Goal: Transaction & Acquisition: Purchase product/service

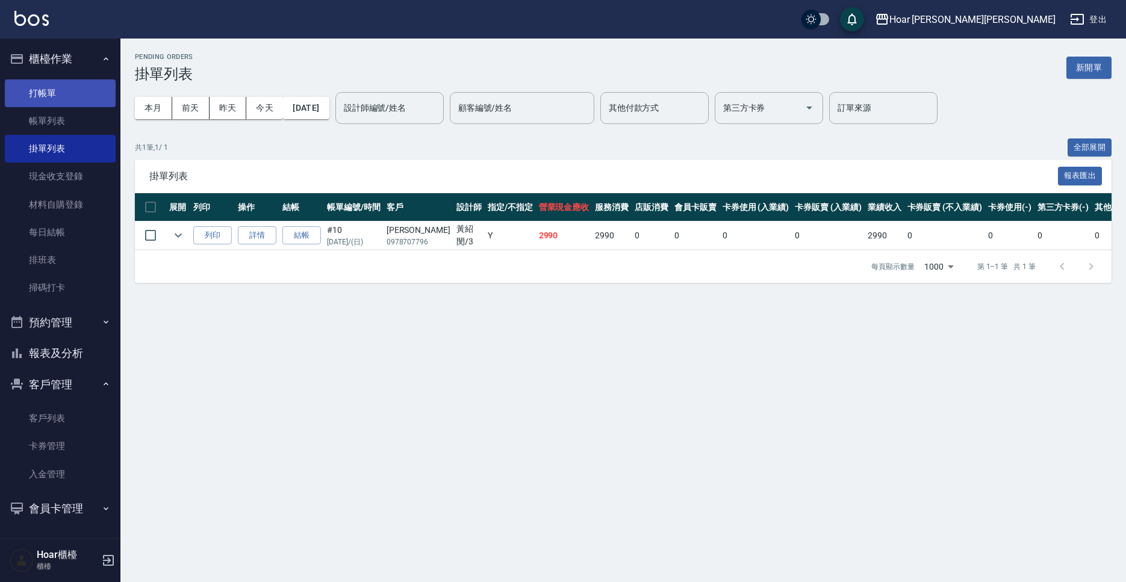
click at [72, 98] on link "打帳單" at bounding box center [60, 94] width 111 height 28
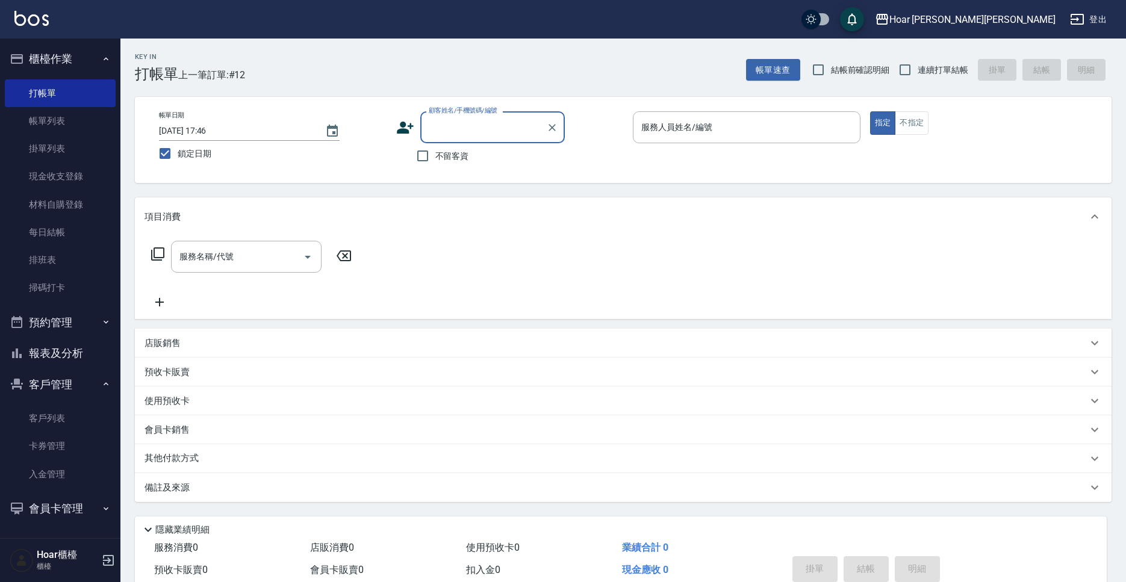
scroll to position [1, 0]
click at [438, 158] on span "不留客資" at bounding box center [452, 156] width 34 height 13
click at [435, 158] on input "不留客資" at bounding box center [422, 155] width 25 height 25
checkbox input "true"
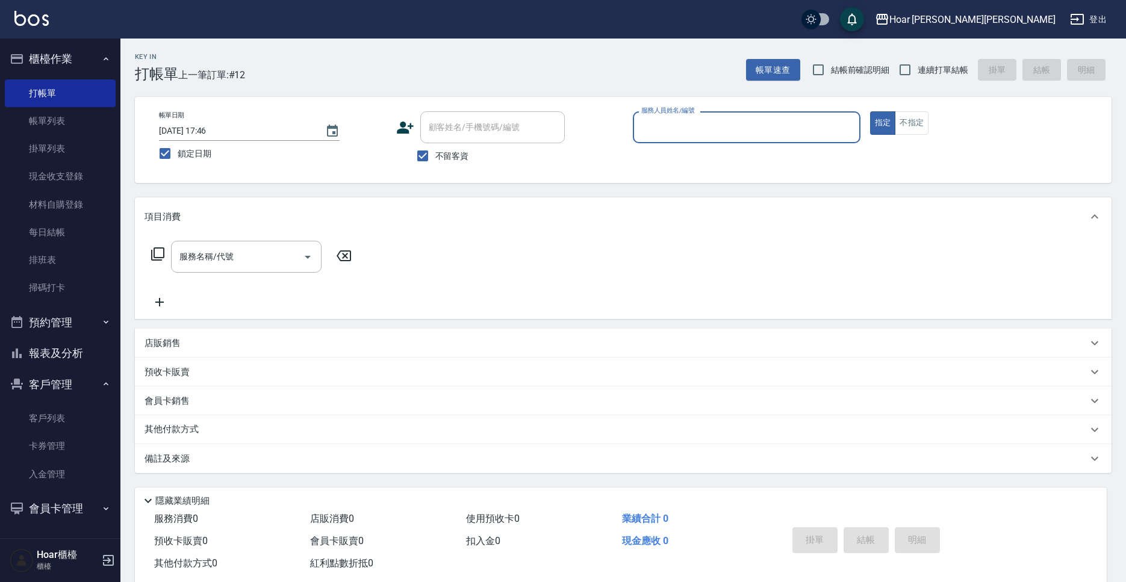
click at [769, 127] on input "服務人員姓名/編號" at bounding box center [746, 127] width 217 height 21
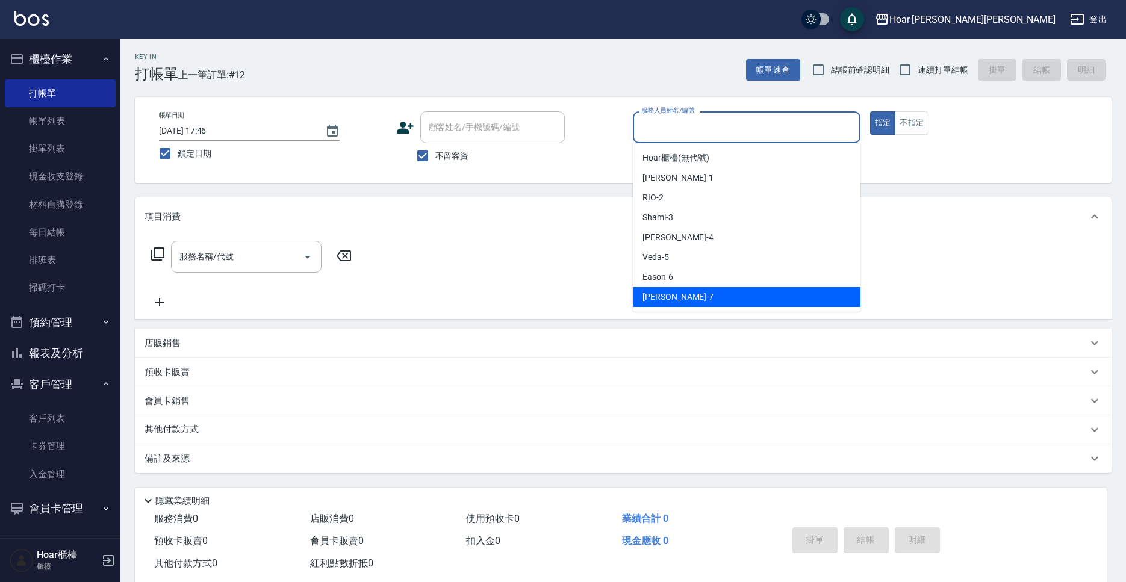
click at [655, 293] on span "[PERSON_NAME] -7" at bounding box center [678, 297] width 71 height 13
type input "[PERSON_NAME]-7"
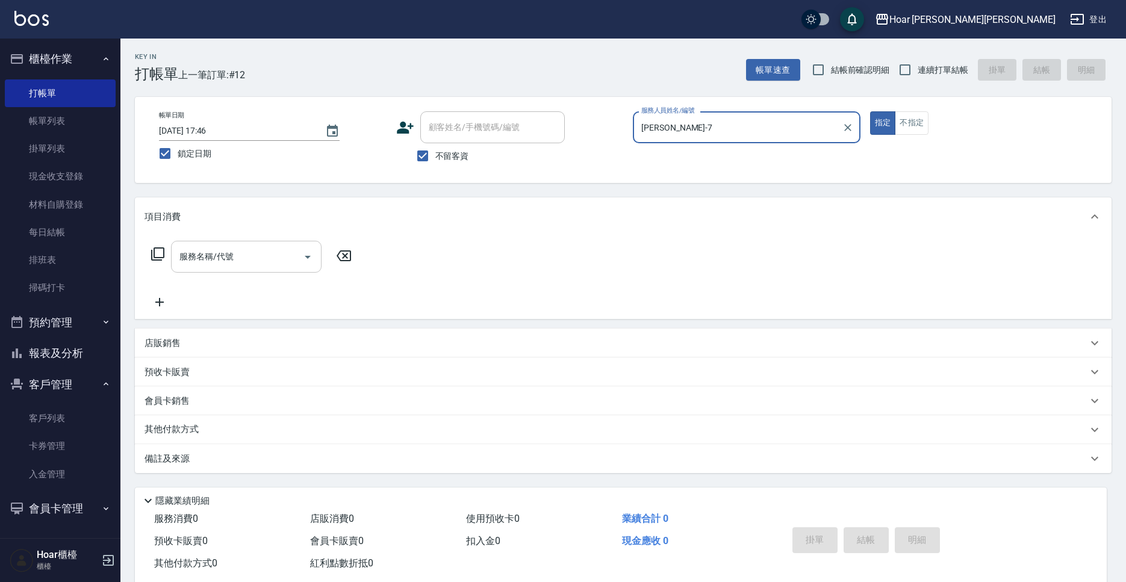
click at [216, 263] on input "服務名稱/代號" at bounding box center [237, 256] width 122 height 21
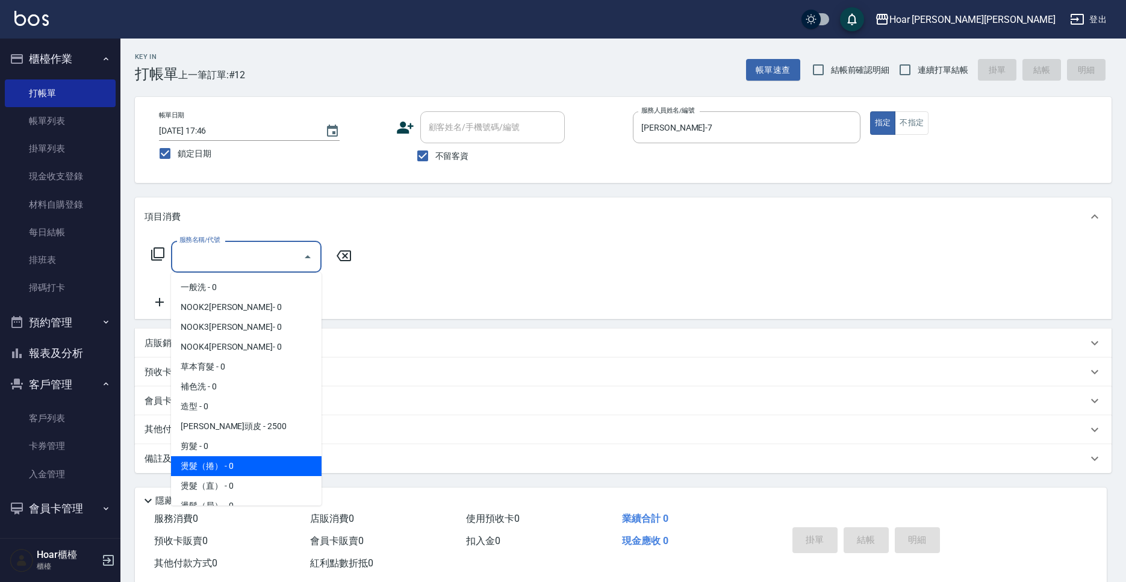
click at [213, 470] on span "燙髮（捲） - 0" at bounding box center [246, 467] width 151 height 20
type input "燙髮（捲）(301)"
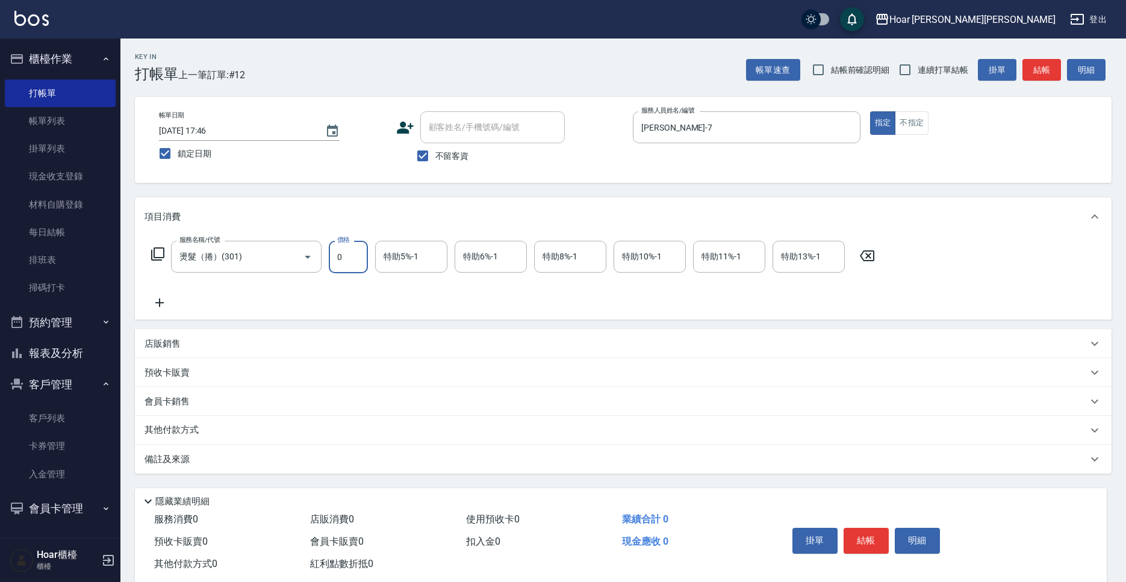
click at [358, 266] on input "0" at bounding box center [348, 257] width 39 height 33
type input "6680"
click at [171, 429] on p "其他付款方式" at bounding box center [175, 430] width 60 height 13
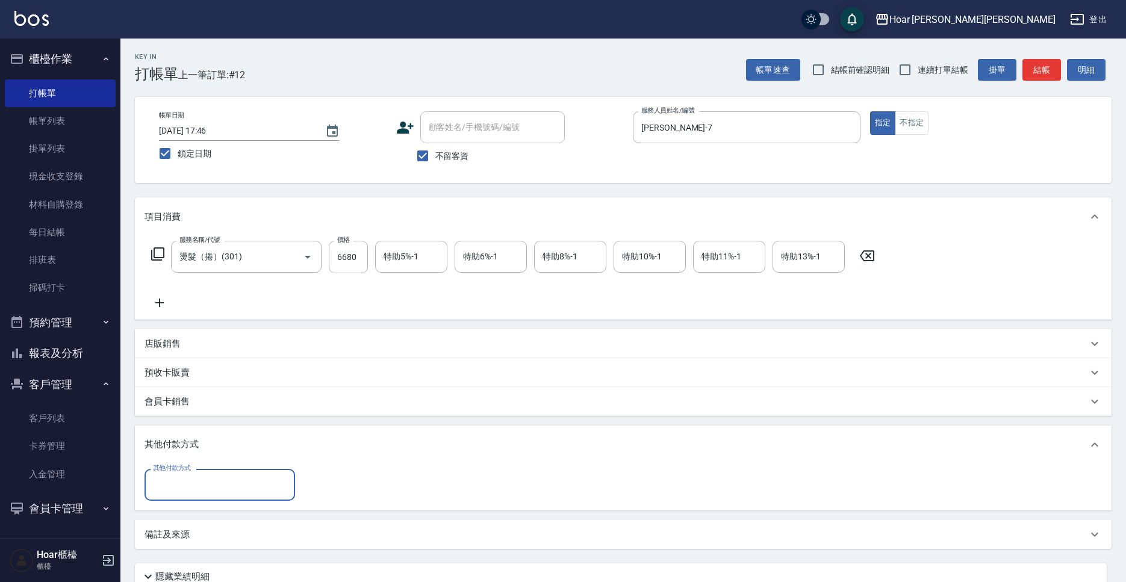
scroll to position [0, 0]
drag, startPoint x: 169, startPoint y: 472, endPoint x: 172, endPoint y: 480, distance: 8.4
click at [171, 475] on div "其他付款方式 其他付款方式" at bounding box center [220, 485] width 151 height 32
click at [172, 480] on input "其他付款方式" at bounding box center [220, 485] width 140 height 21
click at [178, 549] on span "信用卡" at bounding box center [220, 556] width 151 height 20
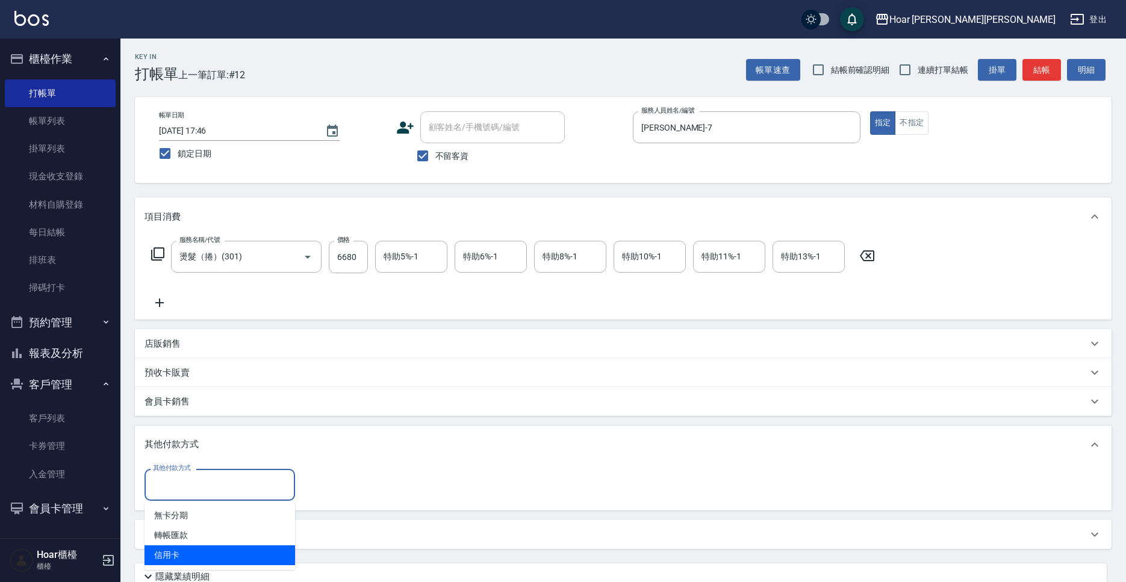
type input "信用卡"
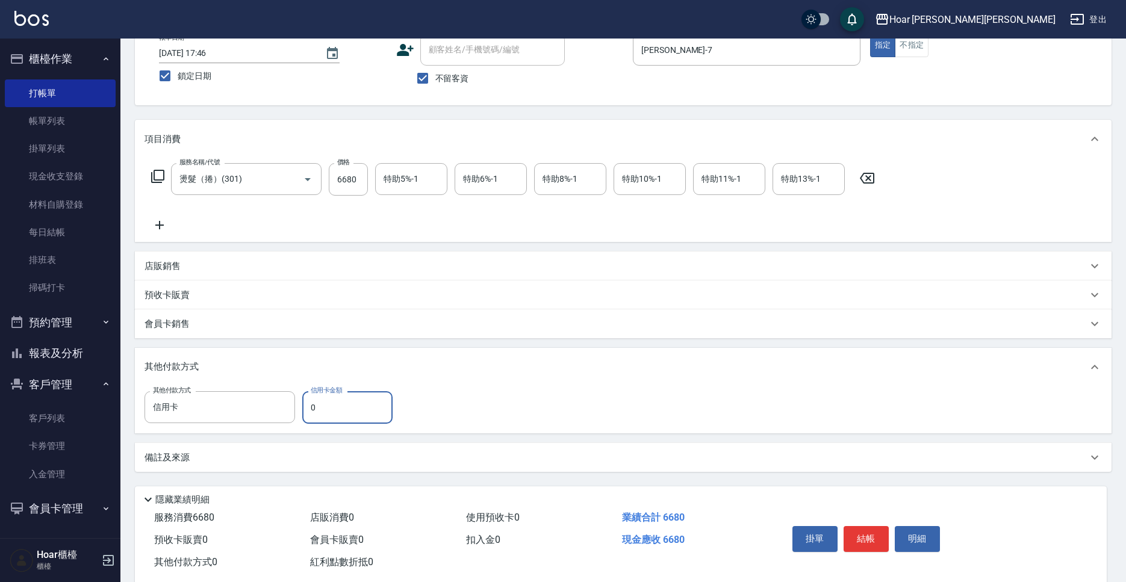
scroll to position [104, 0]
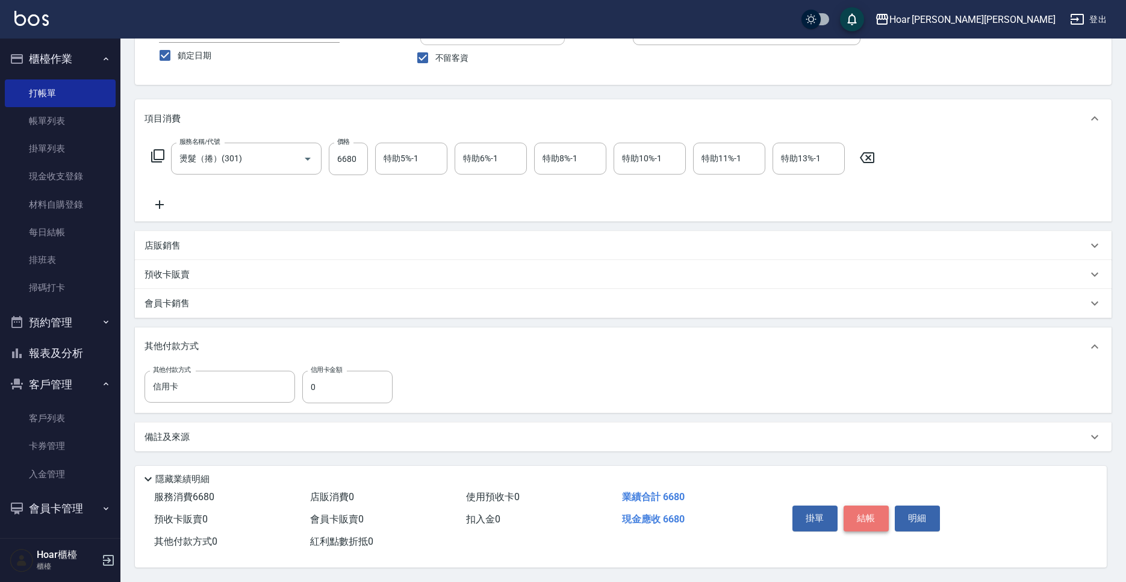
click at [857, 519] on button "結帳" at bounding box center [866, 518] width 45 height 25
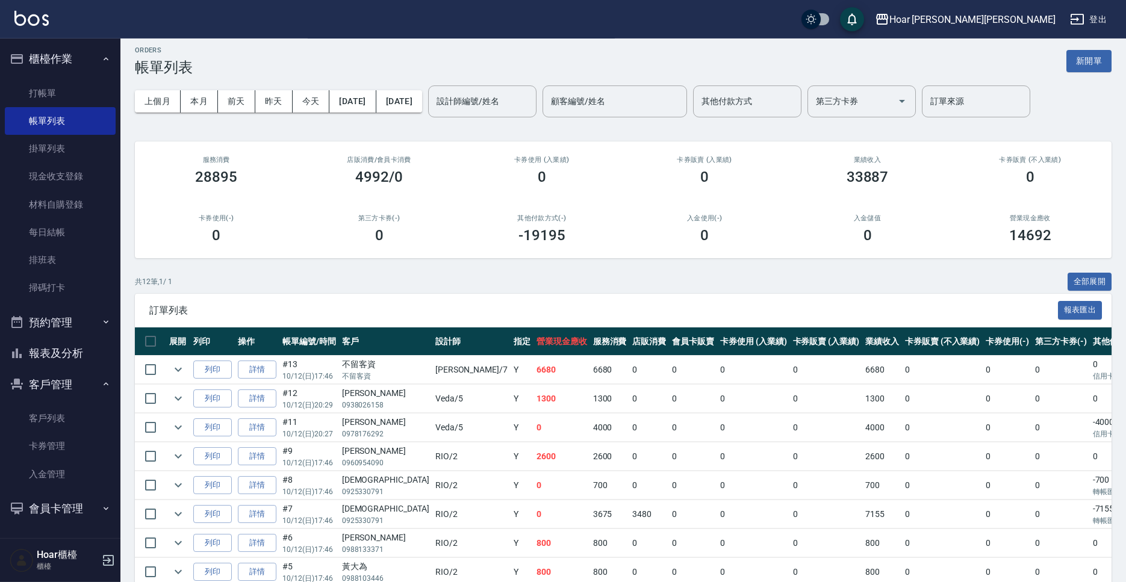
scroll to position [7, 0]
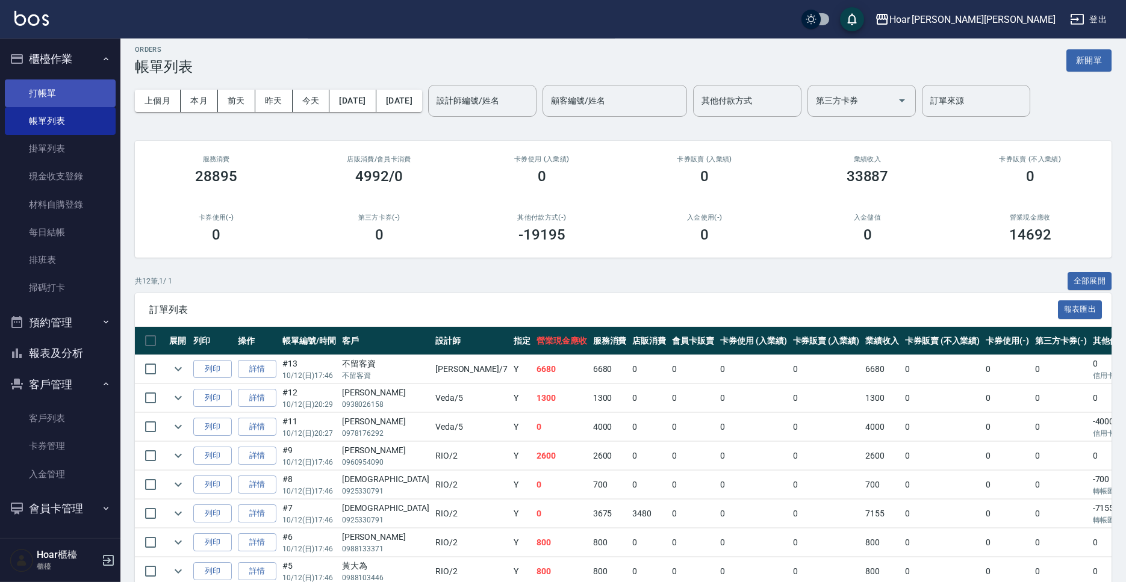
click at [45, 98] on link "打帳單" at bounding box center [60, 94] width 111 height 28
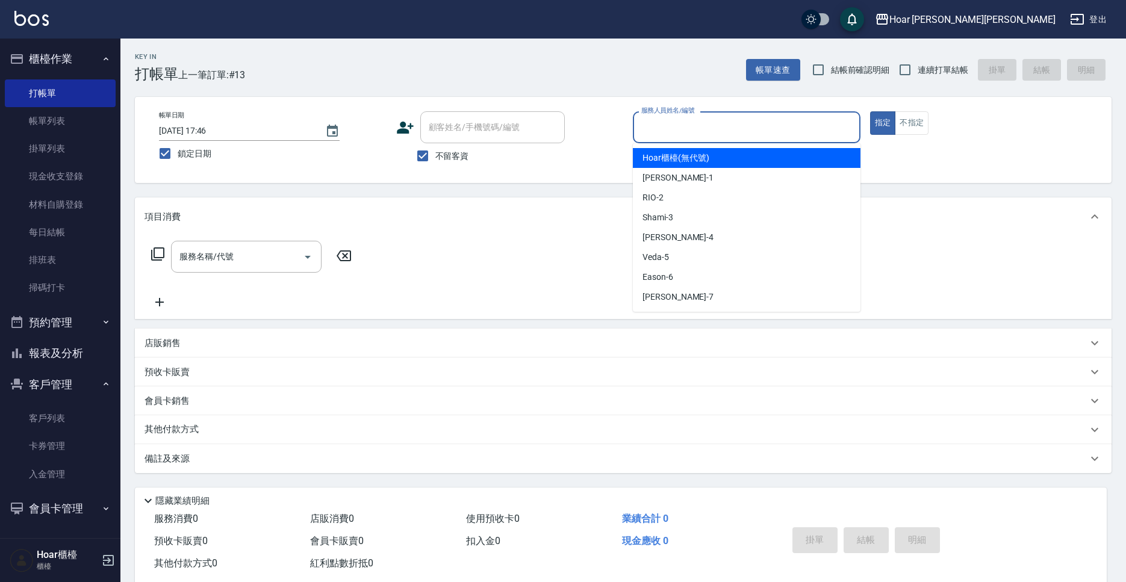
click at [750, 133] on input "服務人員姓名/編號" at bounding box center [746, 127] width 217 height 21
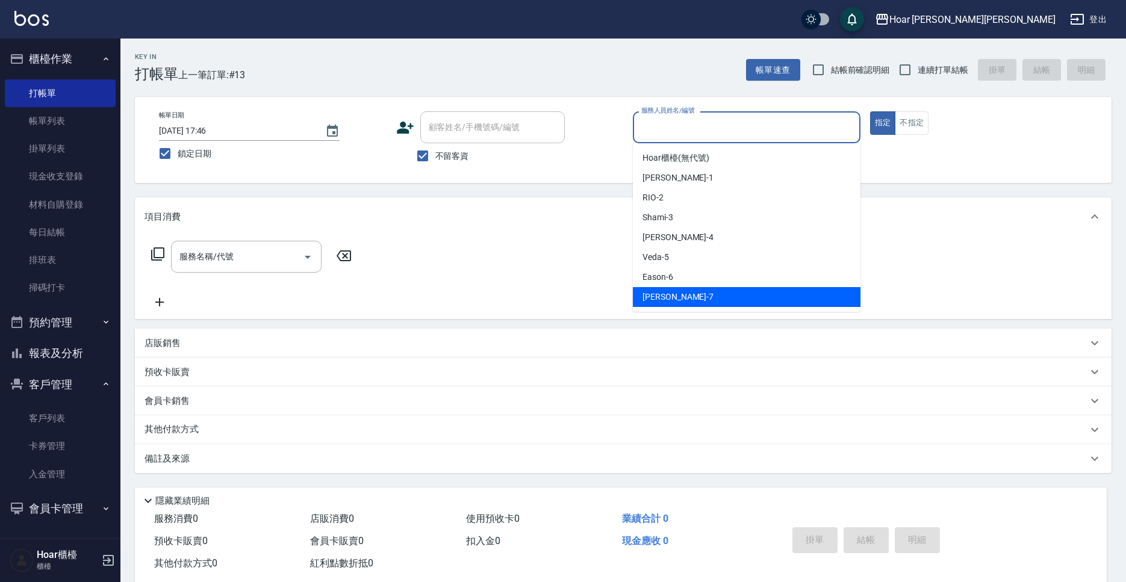
click at [683, 299] on div "[PERSON_NAME] -7" at bounding box center [747, 297] width 228 height 20
type input "[PERSON_NAME]-7"
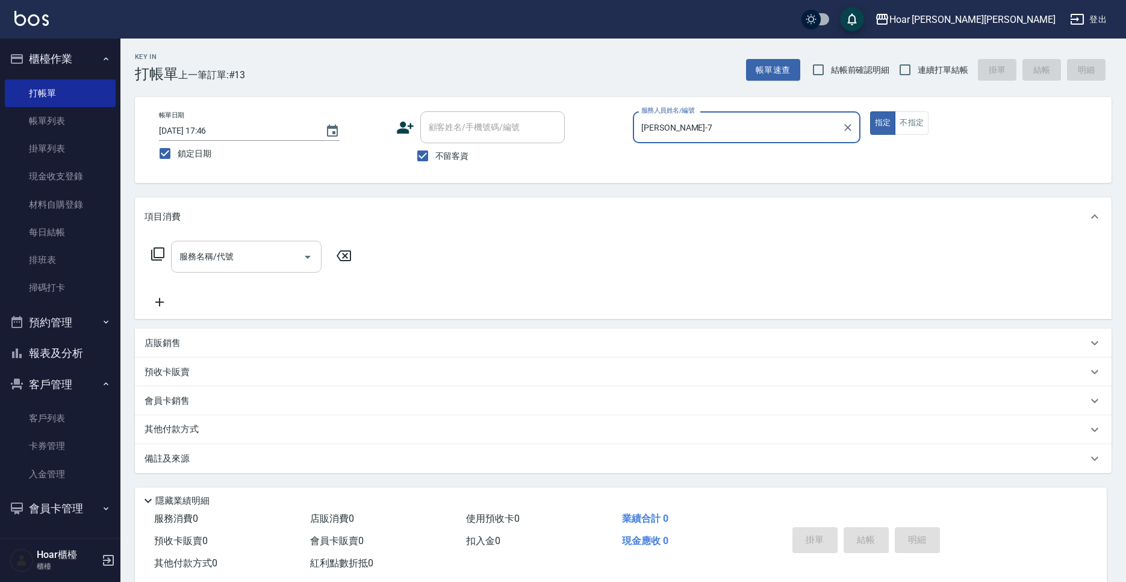
click at [200, 268] on div "服務名稱/代號" at bounding box center [246, 257] width 151 height 32
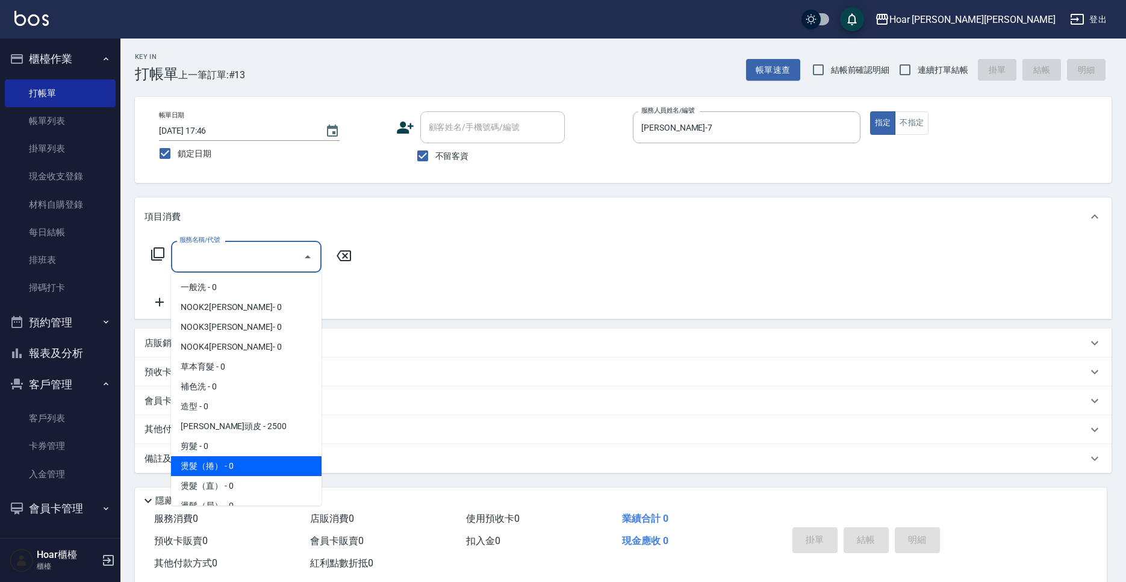
click at [228, 460] on span "燙髮（捲） - 0" at bounding box center [246, 467] width 151 height 20
type input "燙髮（捲）(301)"
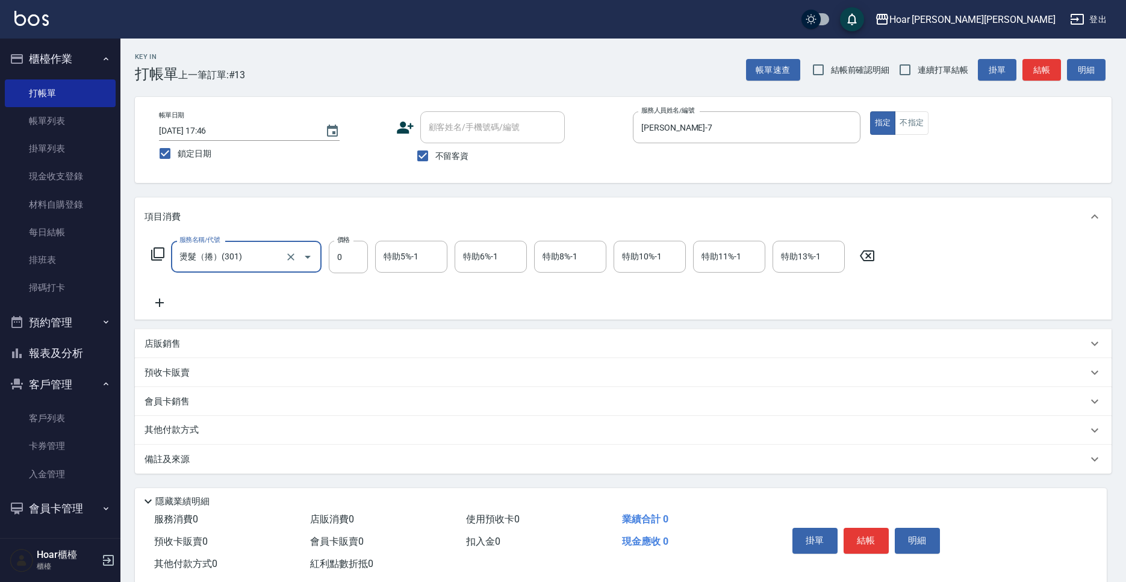
click at [341, 242] on label "價格" at bounding box center [343, 239] width 13 height 9
click at [341, 242] on input "0" at bounding box center [348, 257] width 39 height 33
click at [342, 248] on input "0" at bounding box center [348, 257] width 39 height 33
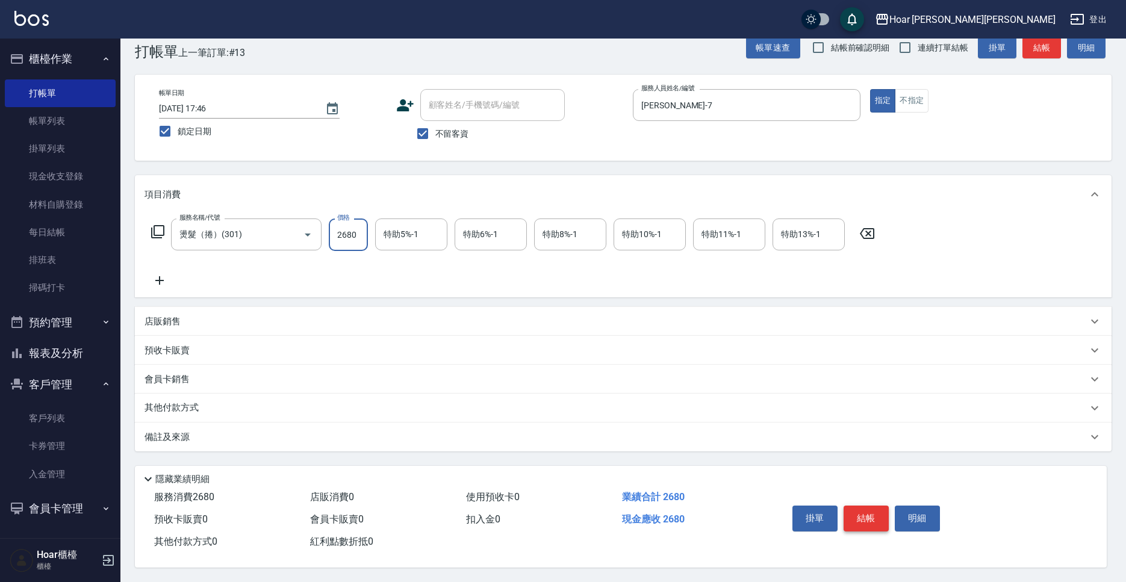
type input "2680"
drag, startPoint x: 854, startPoint y: 510, endPoint x: 788, endPoint y: 495, distance: 67.2
click at [854, 510] on button "結帳" at bounding box center [866, 518] width 45 height 25
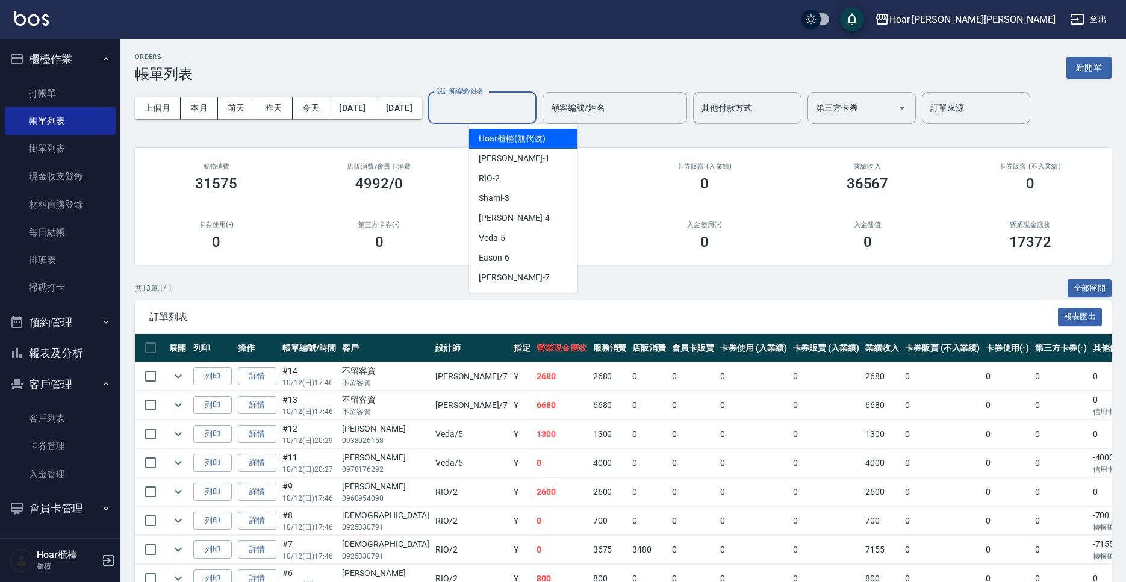
click at [502, 107] on input "設計師編號/姓名" at bounding box center [483, 108] width 98 height 21
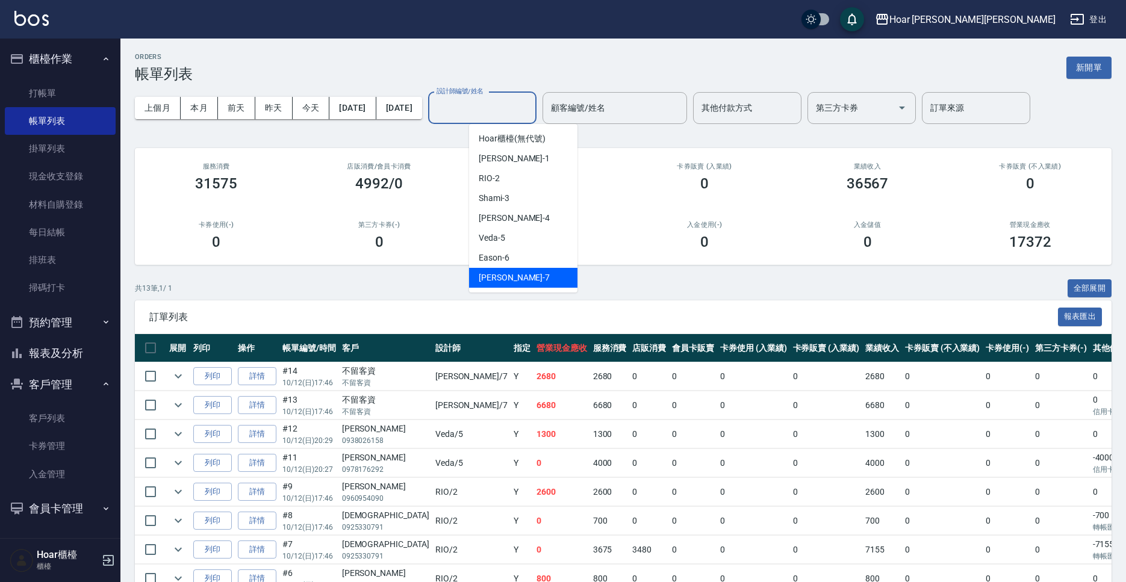
click at [552, 275] on div "[PERSON_NAME] -7" at bounding box center [523, 278] width 108 height 20
type input "[PERSON_NAME]-7"
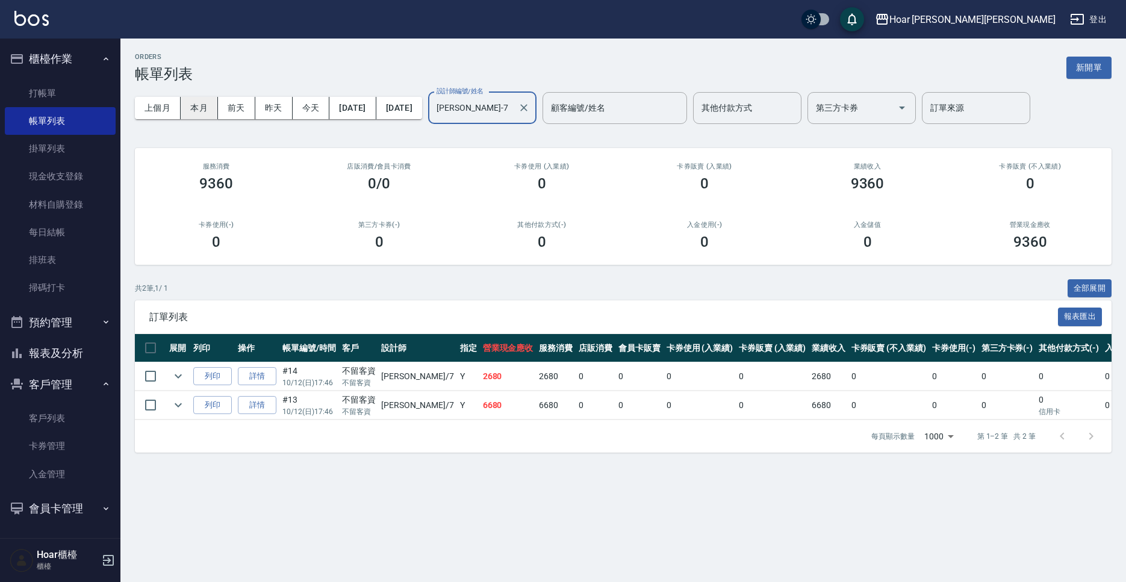
click at [198, 108] on button "本月" at bounding box center [199, 108] width 37 height 22
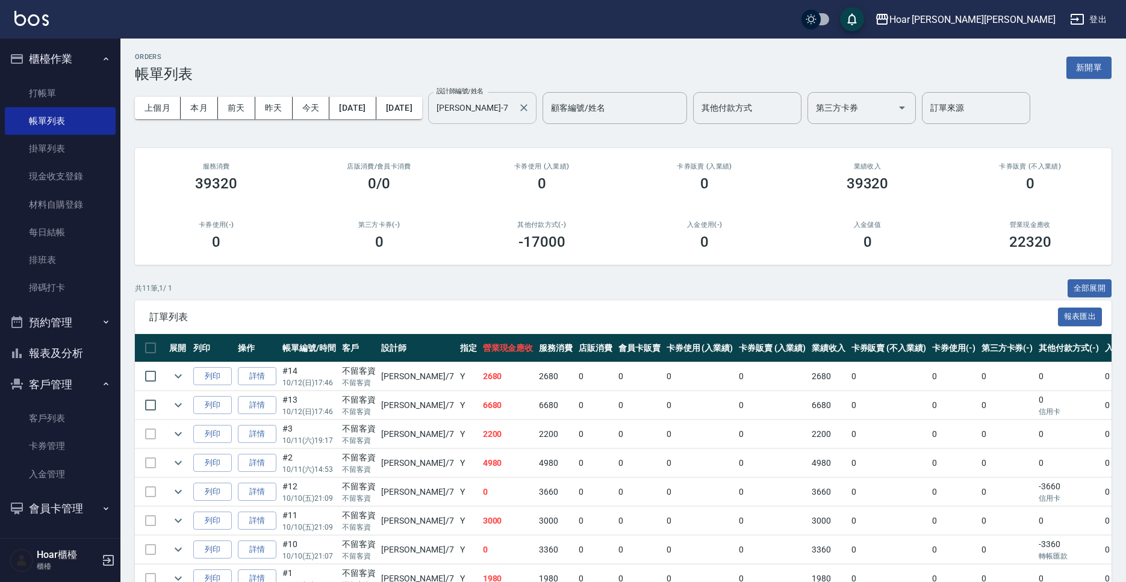
click at [532, 111] on button "Clear" at bounding box center [524, 107] width 17 height 17
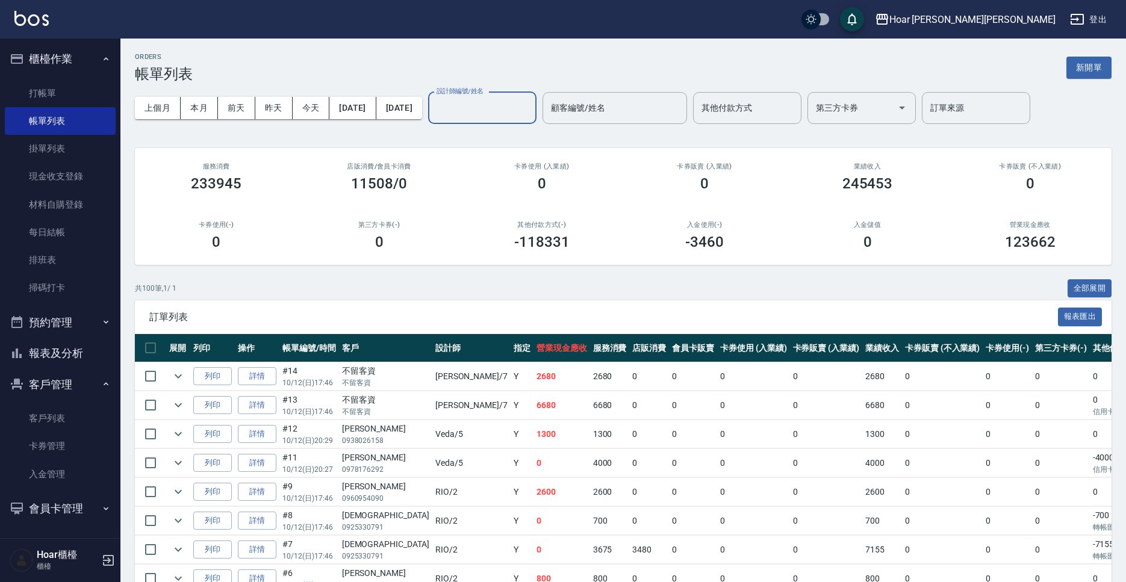
click at [169, 53] on h2 "ORDERS" at bounding box center [164, 57] width 58 height 8
click at [31, 152] on link "掛單列表" at bounding box center [60, 149] width 111 height 28
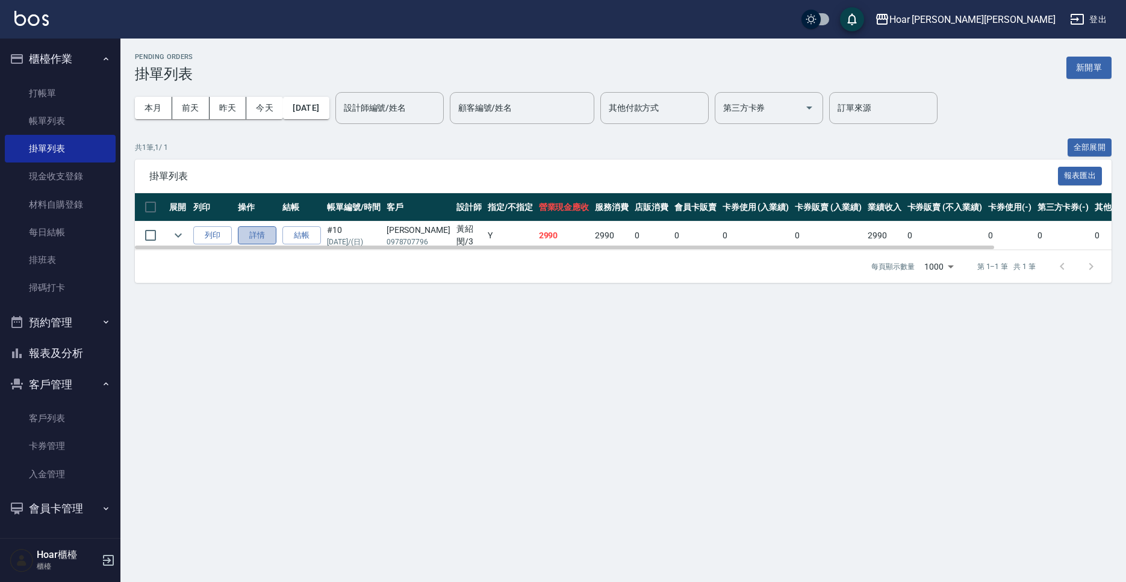
click at [261, 234] on link "詳情" at bounding box center [257, 235] width 39 height 19
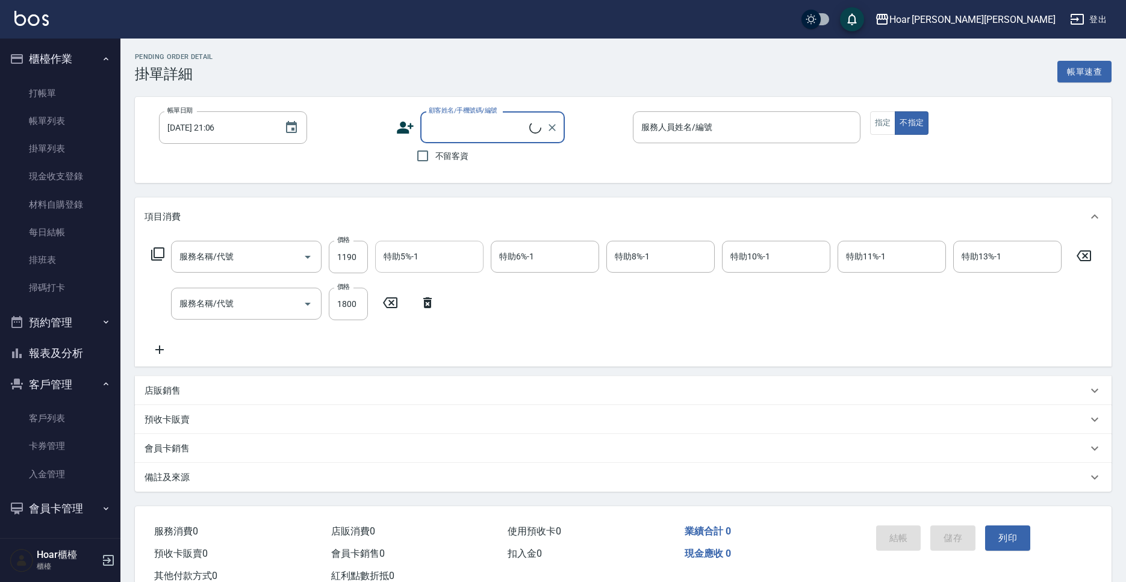
type input "[DATE] 17:46"
type input "Shami-3"
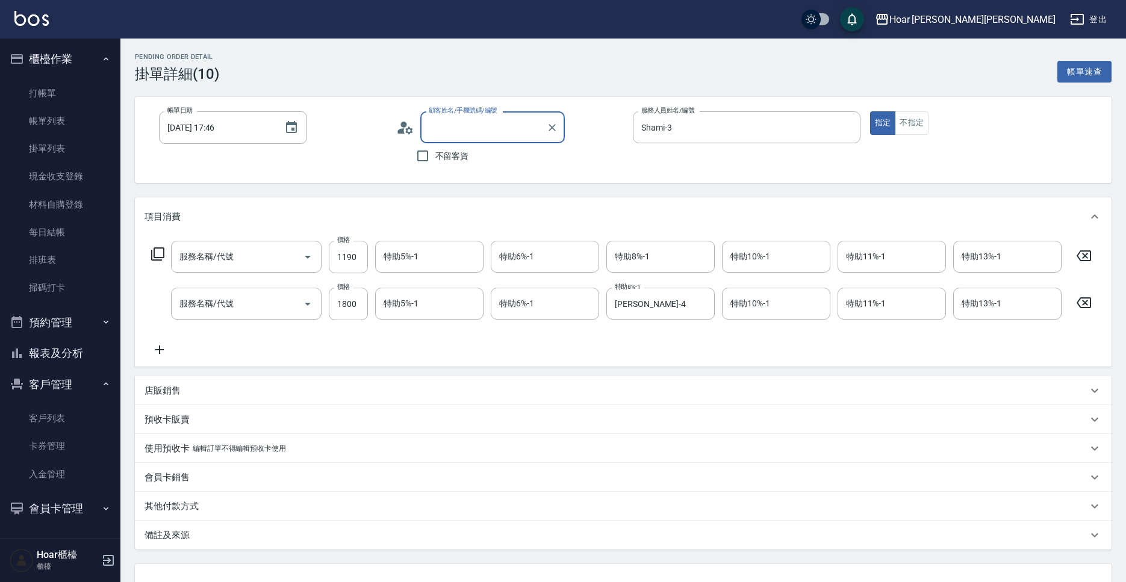
type input "FEELING多維臻護(609)"
type input "燙髮（直）(302)"
type input "[PERSON_NAME]/0978707796/"
click at [635, 267] on input "特助8%-1" at bounding box center [661, 256] width 98 height 21
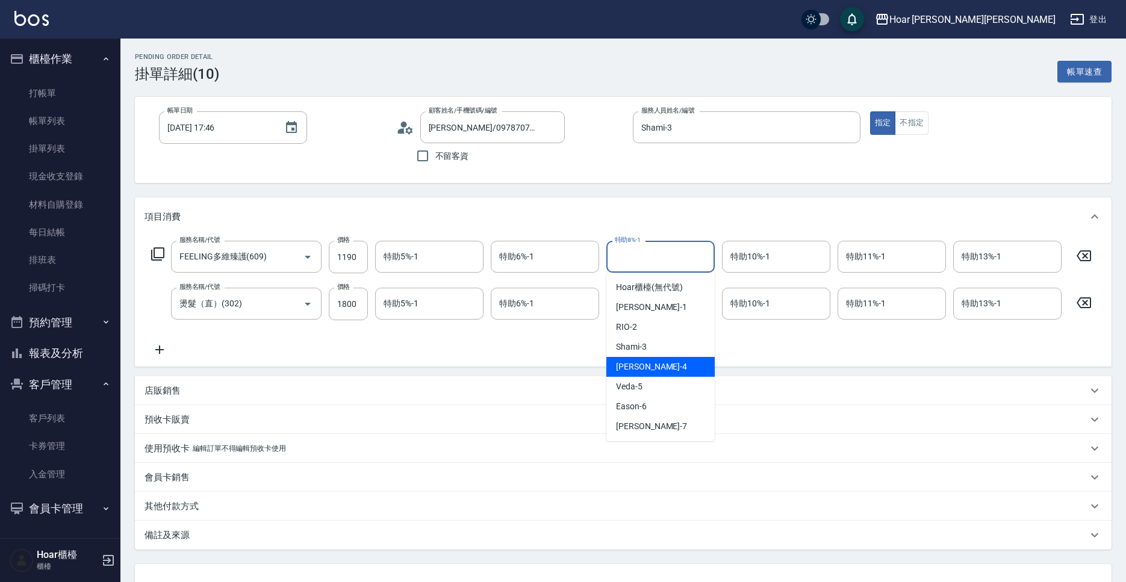
click at [652, 363] on div "[PERSON_NAME] -4" at bounding box center [661, 367] width 108 height 20
type input "[PERSON_NAME]-4"
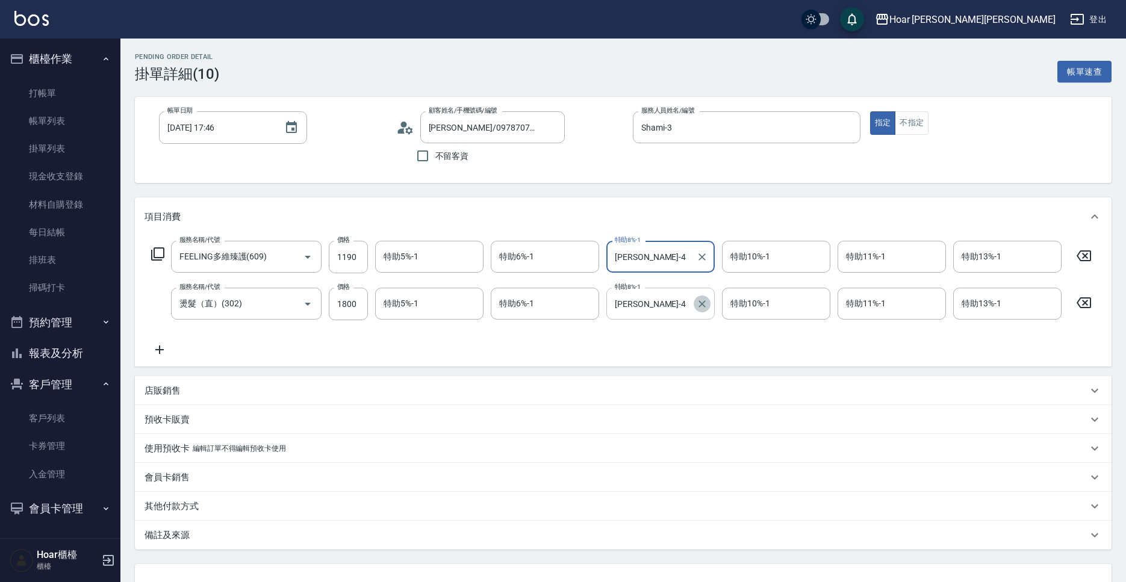
click at [703, 305] on icon "Clear" at bounding box center [702, 304] width 7 height 7
click at [517, 294] on input "特助6%-1" at bounding box center [545, 303] width 98 height 21
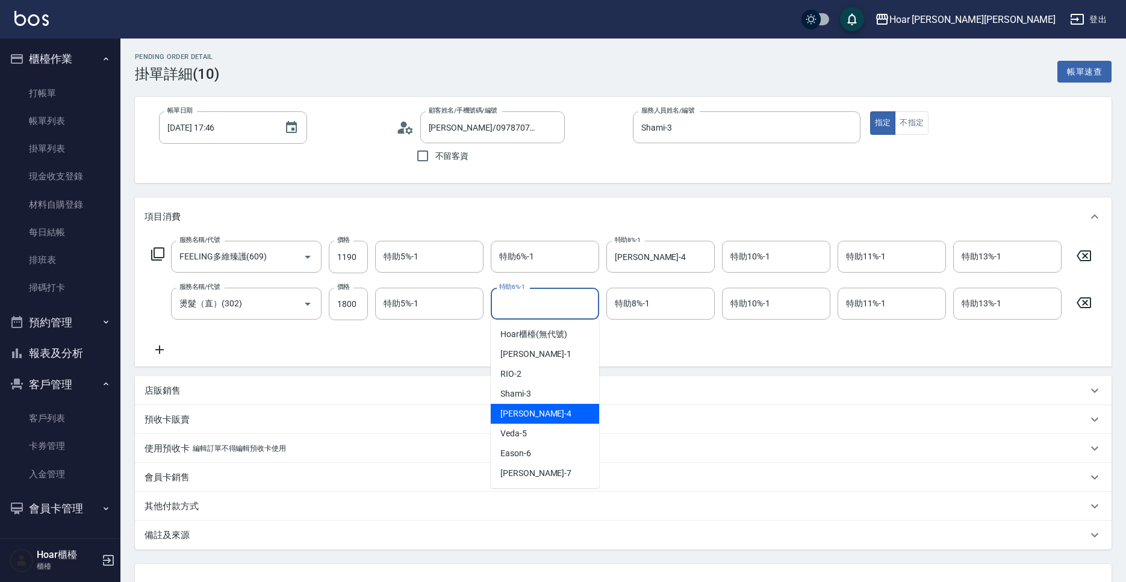
click at [518, 417] on span "[PERSON_NAME] -4" at bounding box center [536, 414] width 71 height 13
type input "[PERSON_NAME]-4"
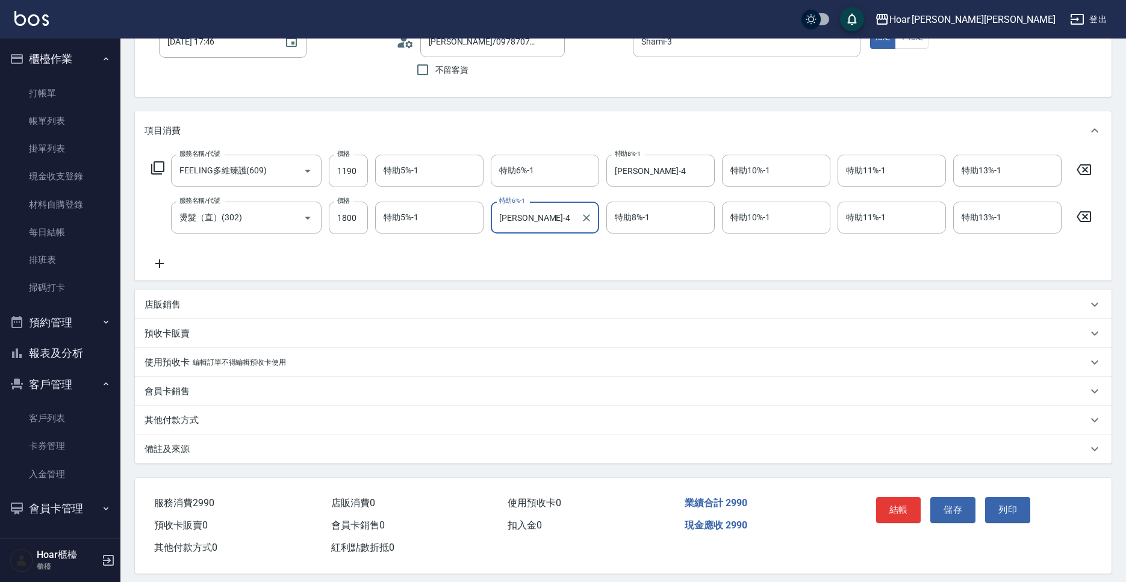
scroll to position [98, 0]
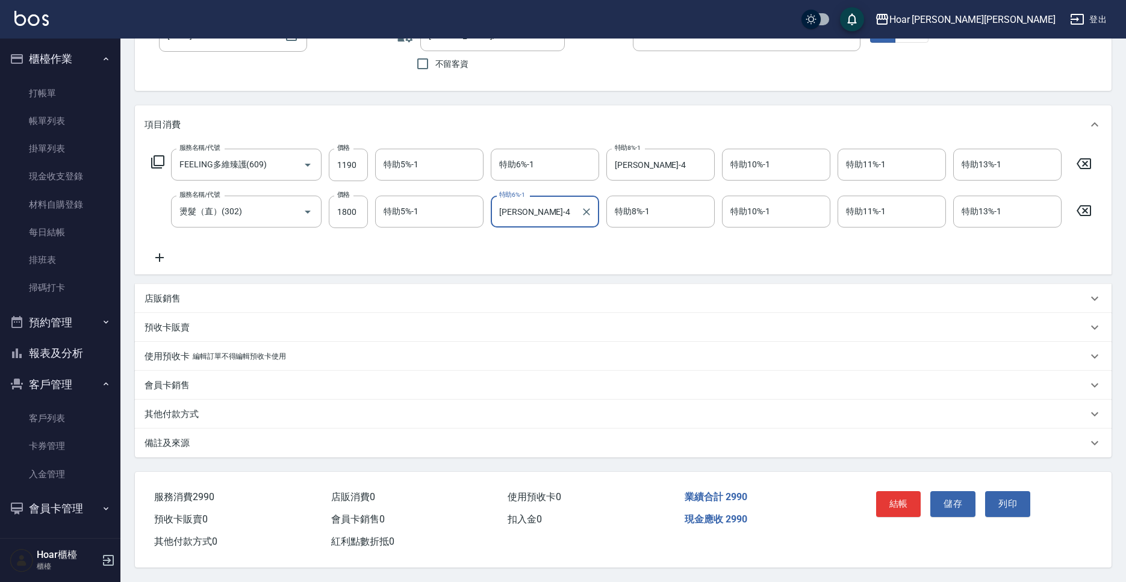
click at [210, 408] on div "其他付款方式" at bounding box center [616, 414] width 943 height 13
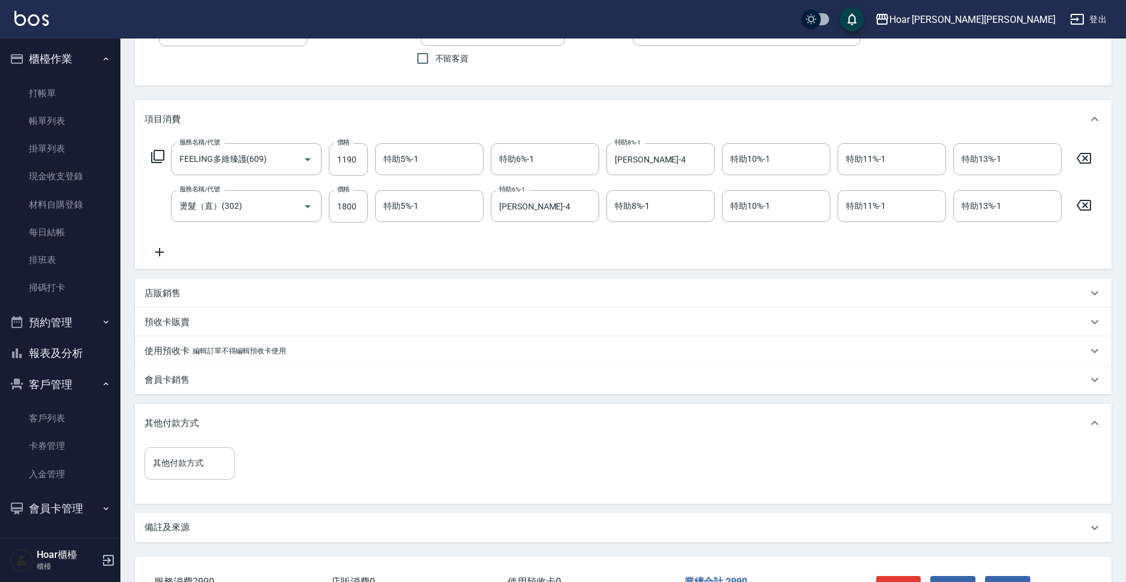
click at [205, 453] on div "其他付款方式" at bounding box center [190, 464] width 90 height 32
click at [209, 522] on span "轉帳匯款" at bounding box center [190, 515] width 90 height 20
type input "轉帳匯款"
click at [263, 472] on input "0" at bounding box center [287, 464] width 90 height 33
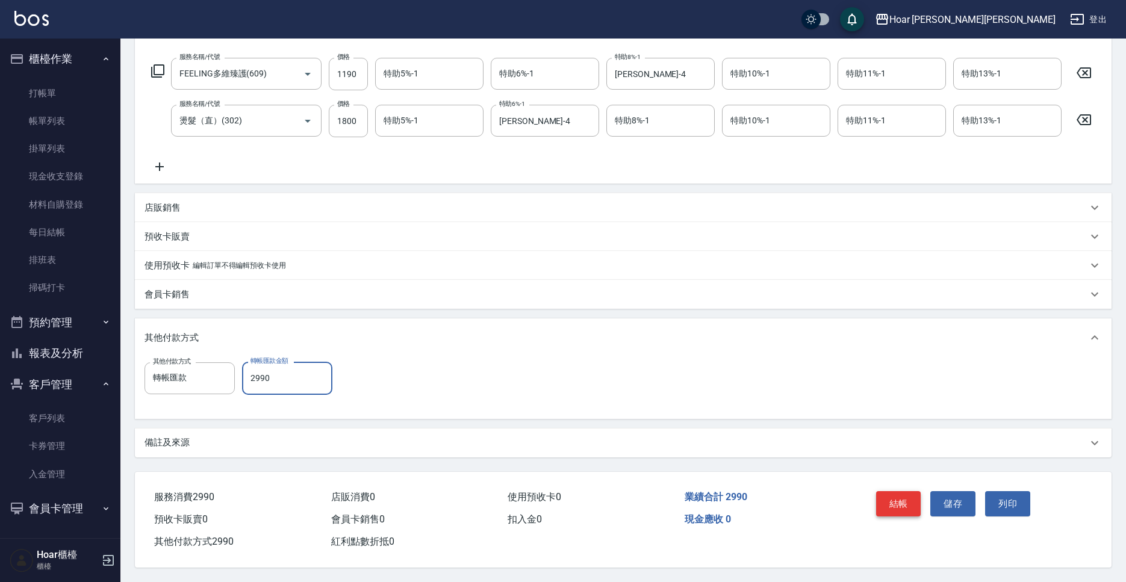
type input "2990"
click at [894, 504] on button "結帳" at bounding box center [898, 503] width 45 height 25
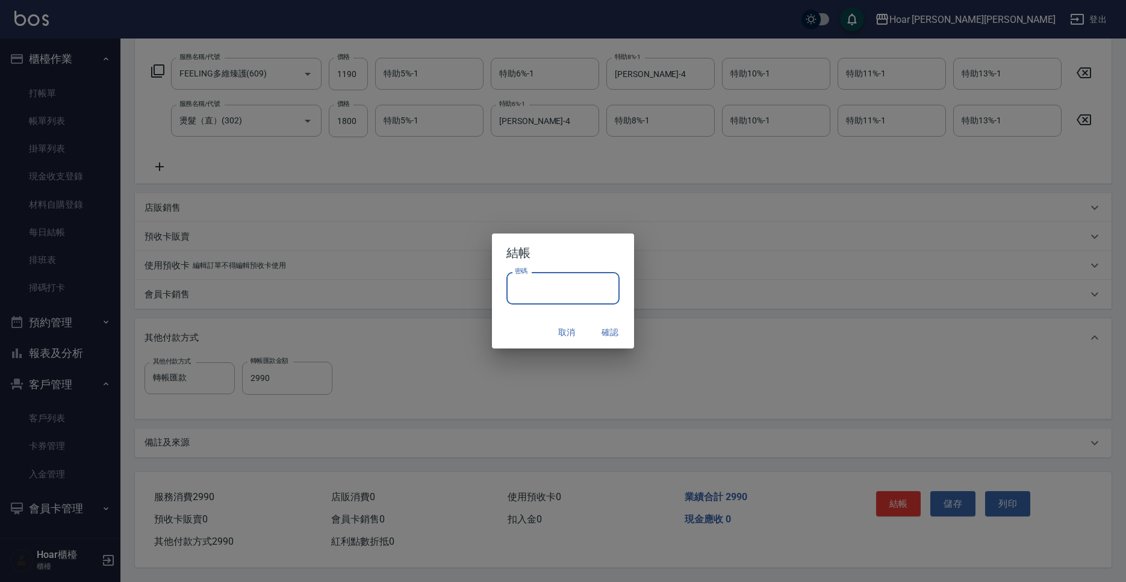
click at [581, 279] on input "密碼" at bounding box center [563, 288] width 113 height 33
type input "*"
type input "****"
click at [611, 342] on button "確認" at bounding box center [610, 333] width 39 height 22
click at [623, 343] on div "取消 確認" at bounding box center [563, 333] width 142 height 32
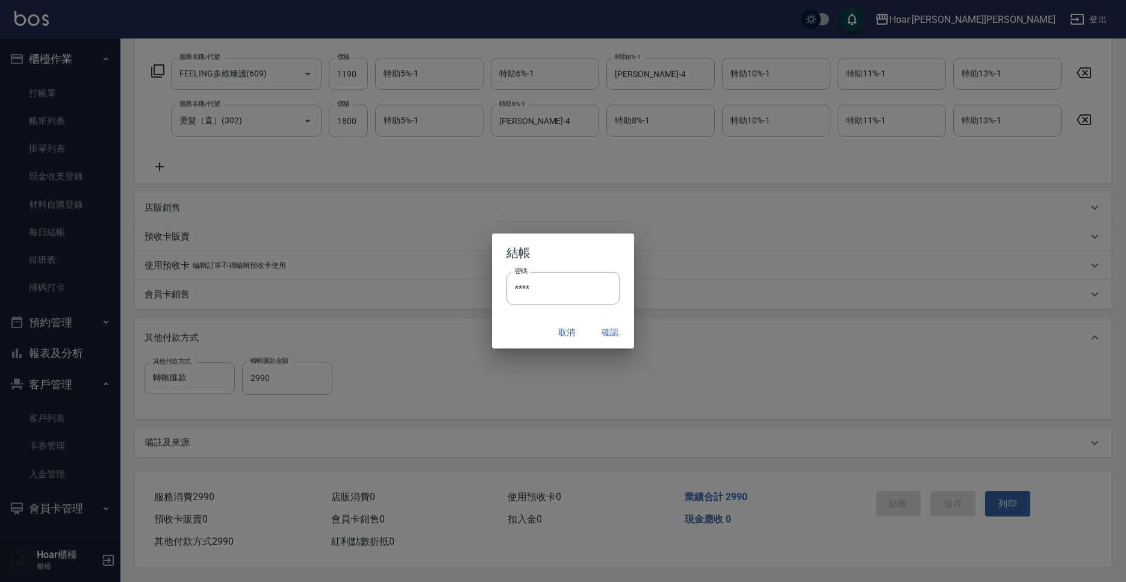
click at [623, 339] on div "取消 確認" at bounding box center [563, 333] width 142 height 32
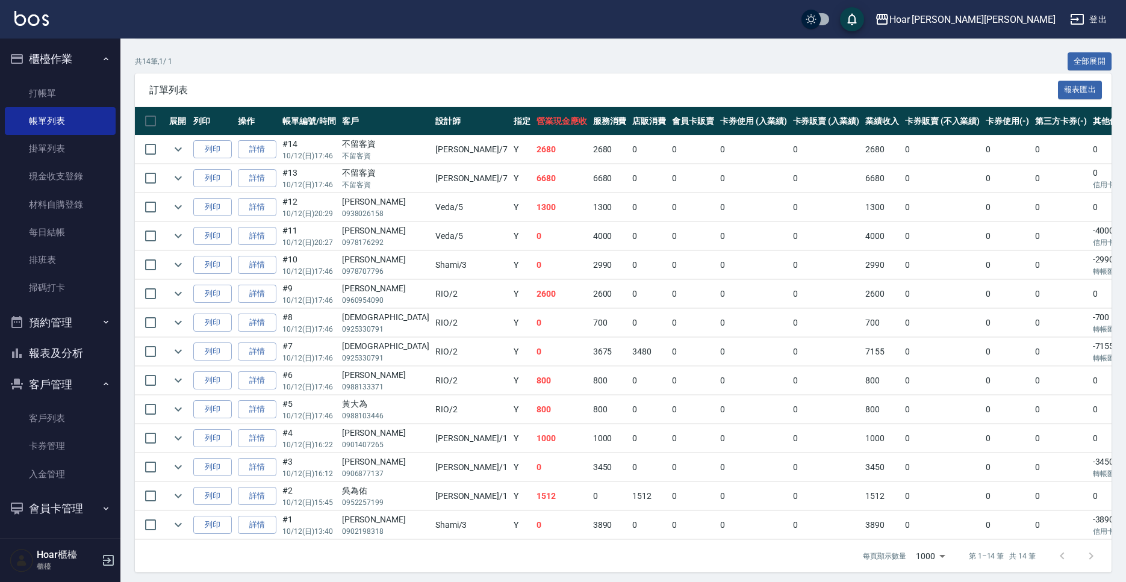
scroll to position [232, 0]
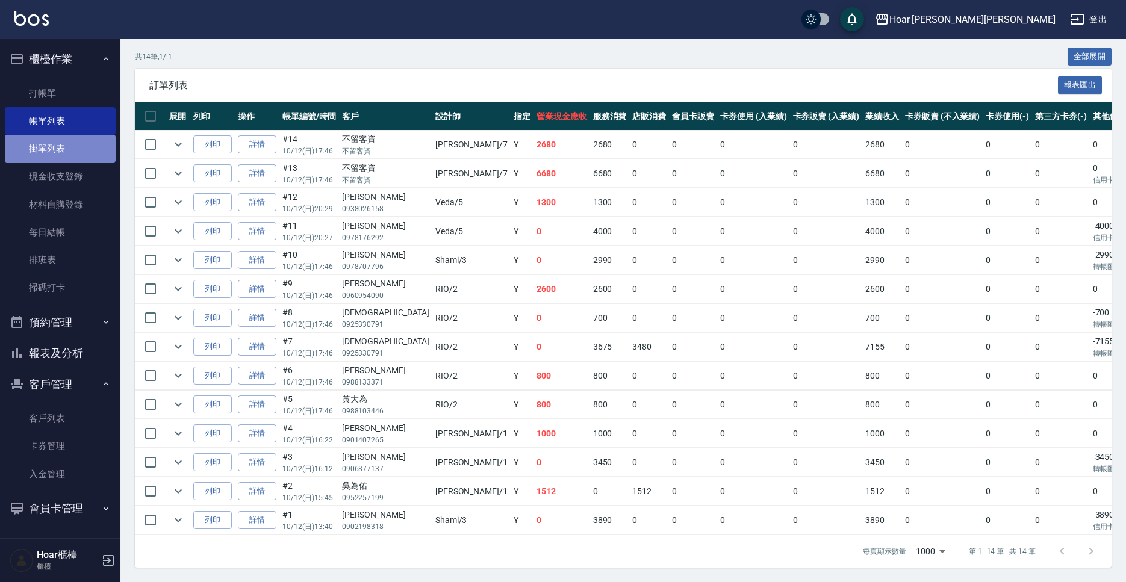
click at [49, 156] on link "掛單列表" at bounding box center [60, 149] width 111 height 28
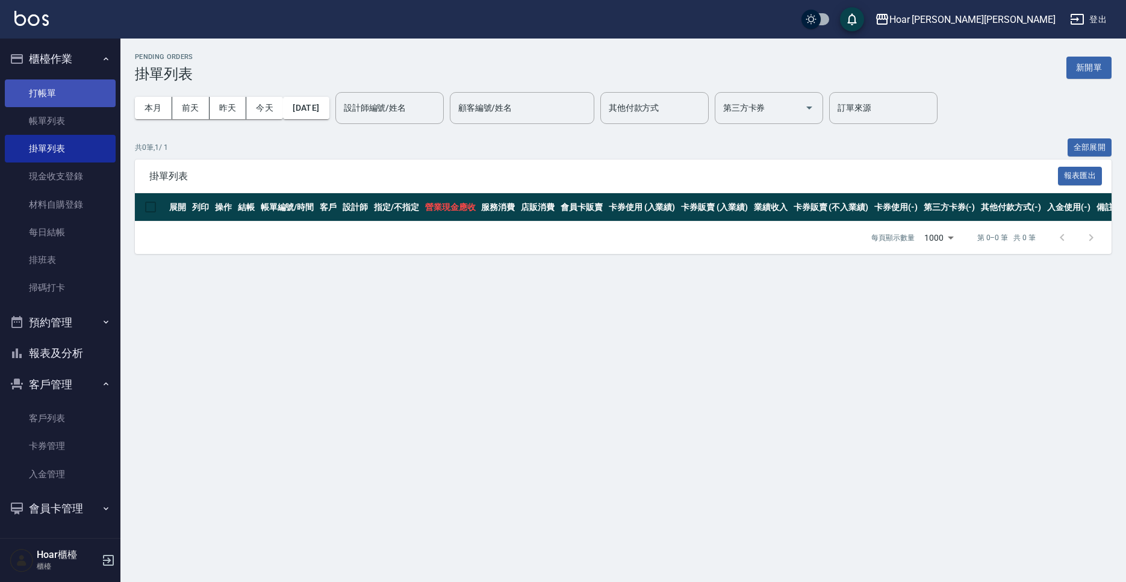
click at [67, 98] on link "打帳單" at bounding box center [60, 94] width 111 height 28
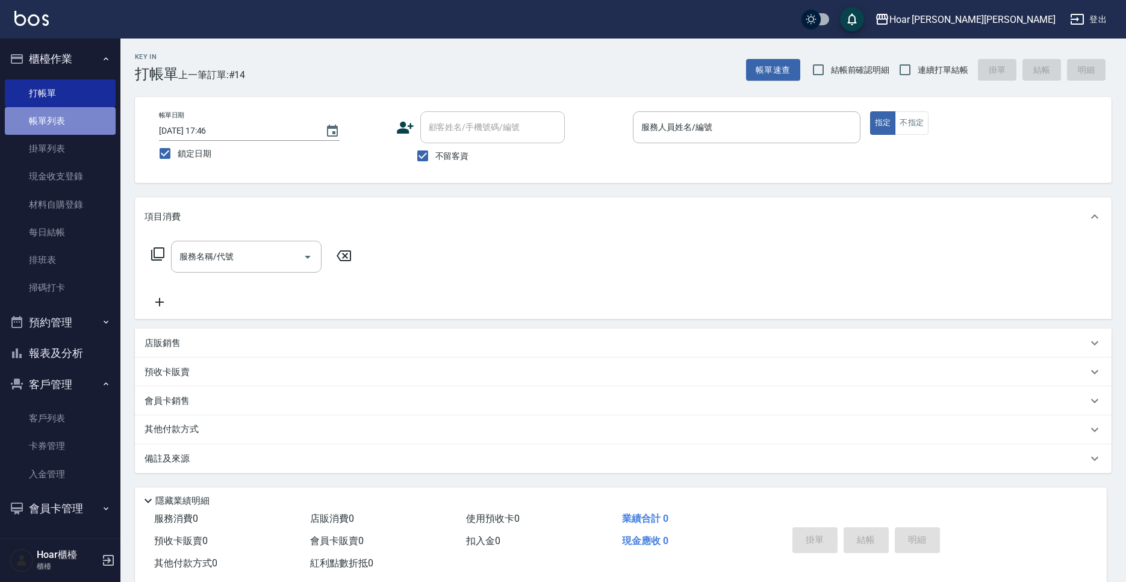
click at [48, 110] on link "帳單列表" at bounding box center [60, 121] width 111 height 28
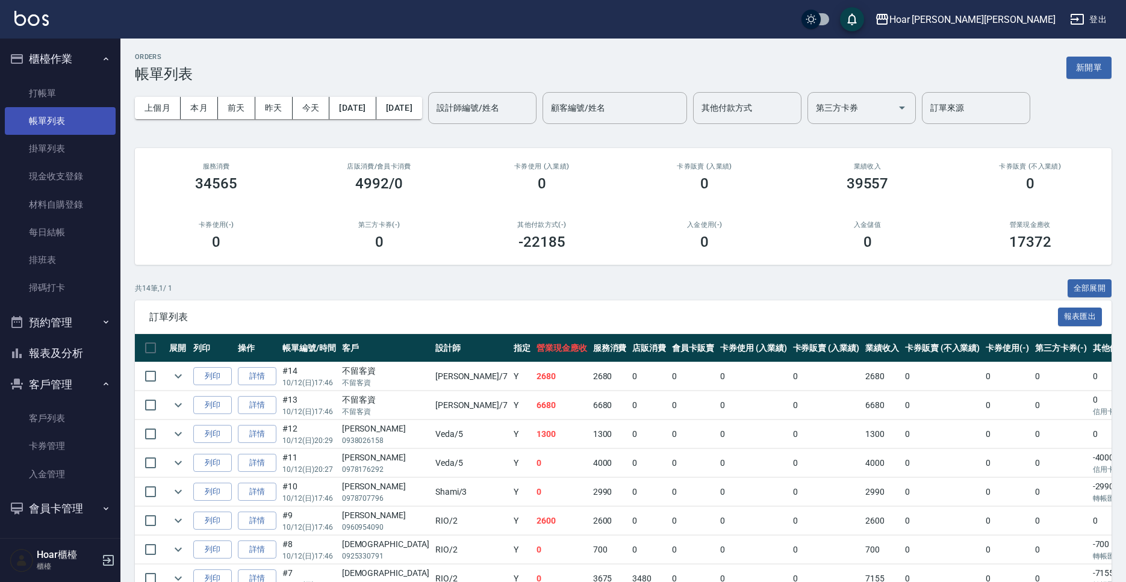
click at [60, 120] on link "帳單列表" at bounding box center [60, 121] width 111 height 28
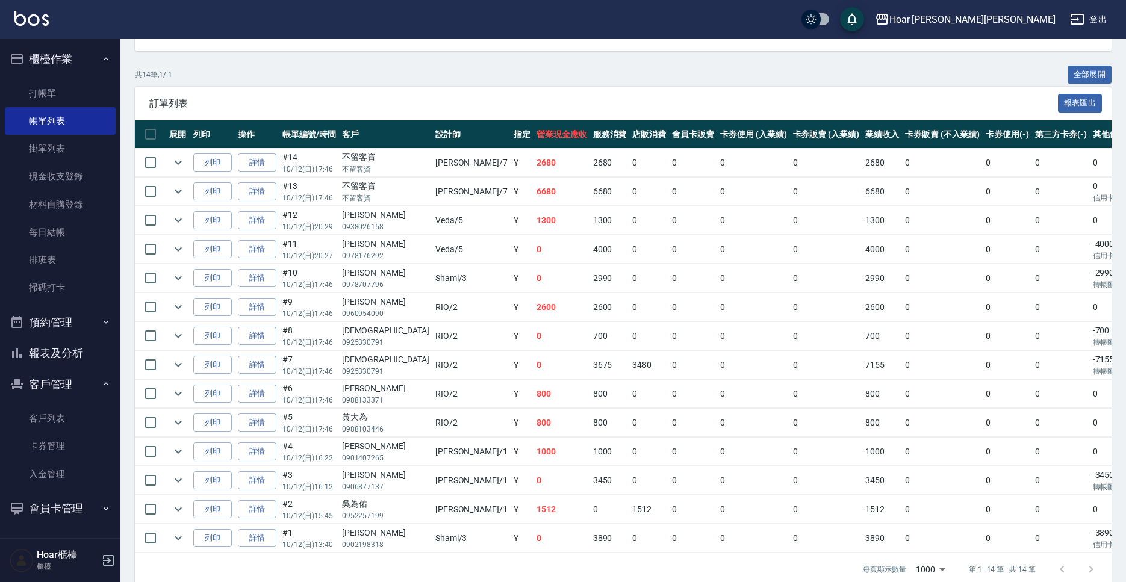
scroll to position [232, 0]
